Goal: Task Accomplishment & Management: Manage account settings

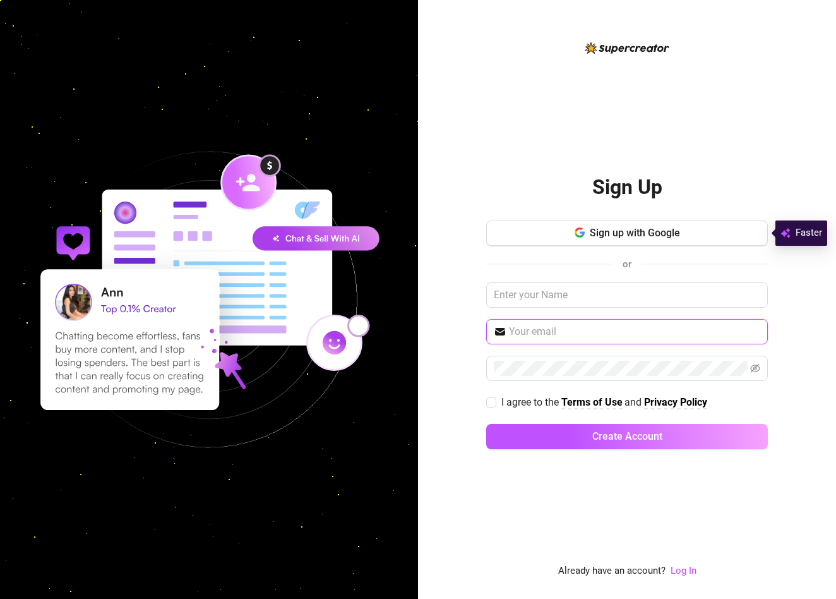
click at [644, 336] on input "text" at bounding box center [634, 331] width 251 height 15
paste input "[EMAIL_ADDRESS][DOMAIN_NAME]"
type input "[EMAIL_ADDRESS][DOMAIN_NAME]"
click at [496, 499] on div "Sign Up Sign up with Google or [EMAIL_ADDRESS][DOMAIN_NAME] I agree to the Term…" at bounding box center [627, 309] width 282 height 538
click at [494, 405] on input "I agree to the Terms of Use and Privacy Policy" at bounding box center [490, 401] width 9 height 9
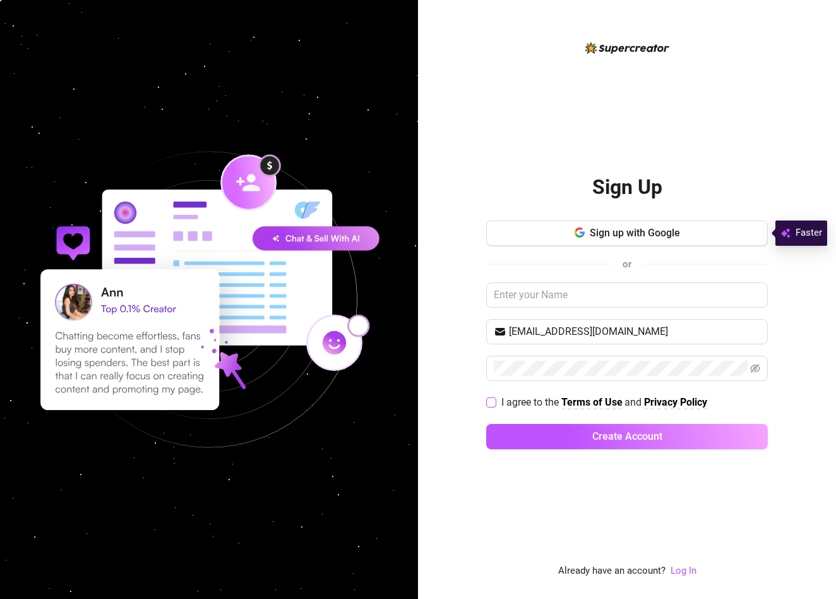
checkbox input "true"
click at [534, 491] on div "Sign Up Sign up with Google or [EMAIL_ADDRESS][DOMAIN_NAME] I agree to the Term…" at bounding box center [627, 309] width 282 height 538
click at [688, 572] on link "Log In" at bounding box center [684, 570] width 26 height 11
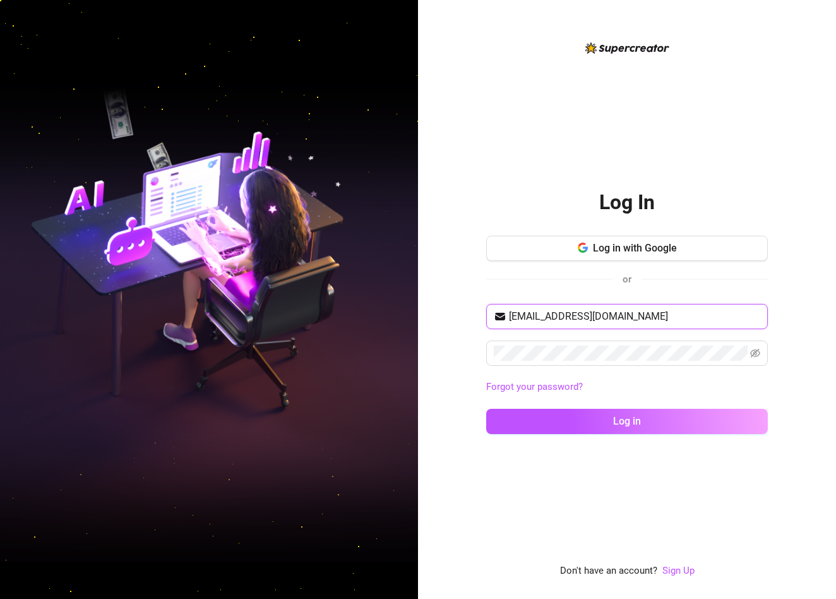
click at [641, 321] on input "[EMAIL_ADDRESS][DOMAIN_NAME]" at bounding box center [634, 316] width 251 height 15
paste input "iszabelle.milki"
type input "[EMAIL_ADDRESS][DOMAIN_NAME]"
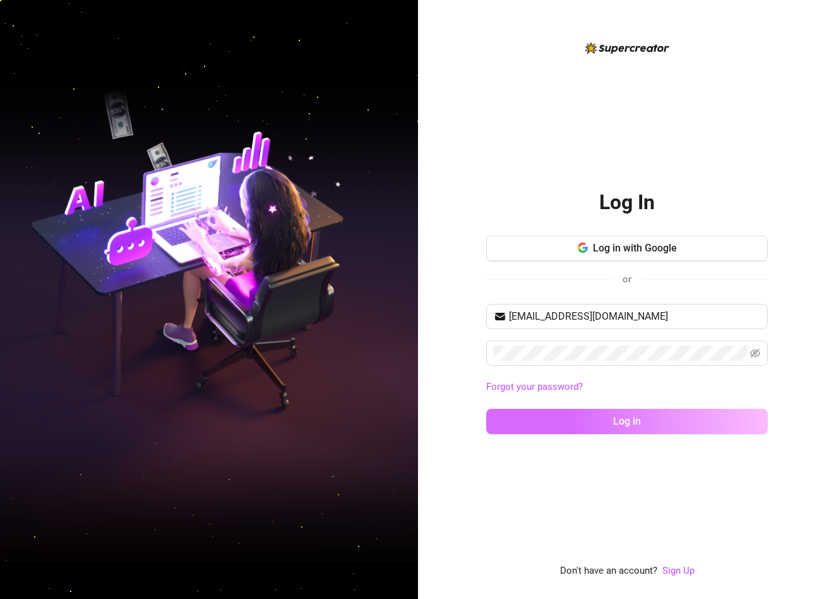
click at [628, 426] on span "Log in" at bounding box center [627, 421] width 28 height 12
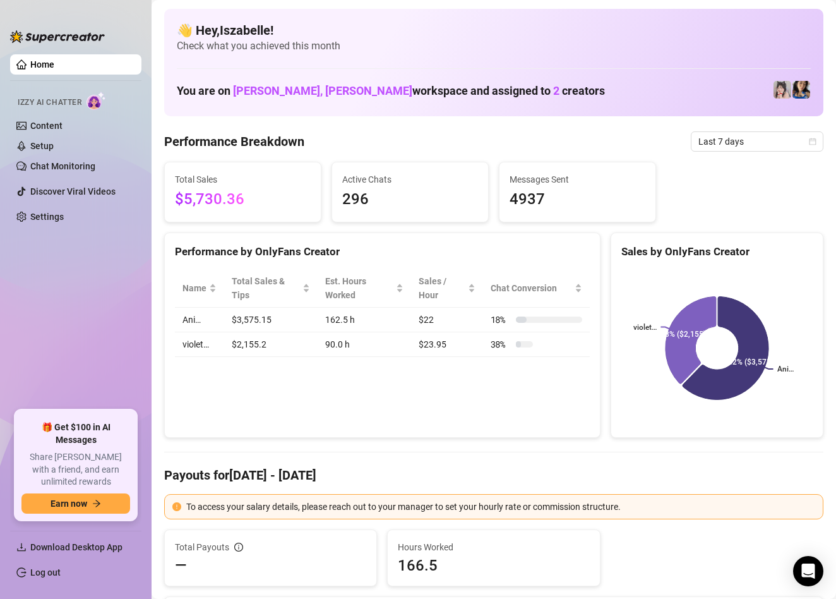
click at [54, 65] on link "Home" at bounding box center [42, 64] width 24 height 10
click at [50, 68] on link "Home" at bounding box center [42, 64] width 24 height 10
